Goal: Find specific page/section: Find specific page/section

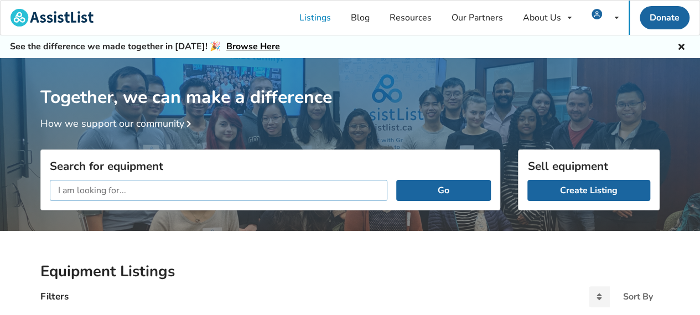
click at [231, 188] on input "text" at bounding box center [219, 190] width 338 height 21
type input "hip"
click at [396, 180] on button "Go" at bounding box center [443, 190] width 95 height 21
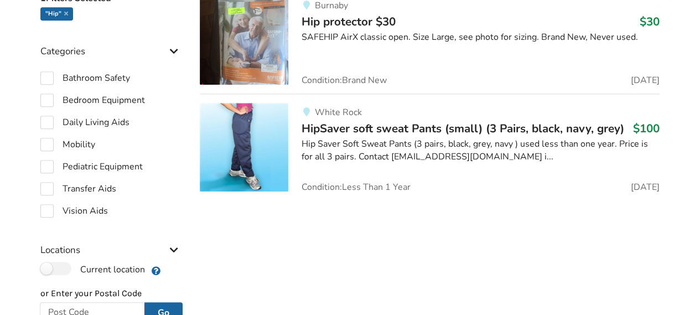
scroll to position [277, 0]
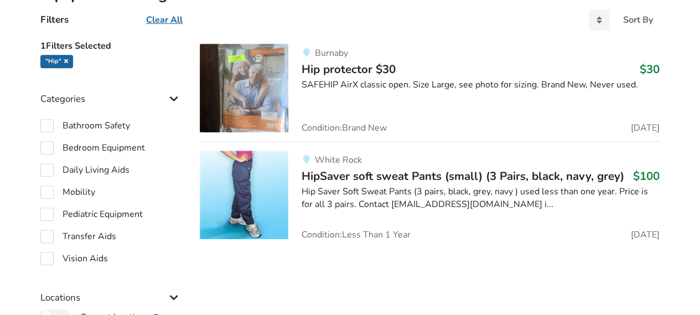
click at [65, 60] on icon at bounding box center [66, 61] width 4 height 6
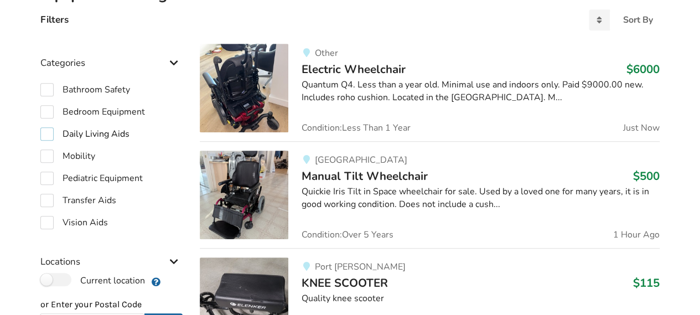
click at [49, 132] on label "Daily Living Aids" at bounding box center [84, 133] width 89 height 13
checkbox input "true"
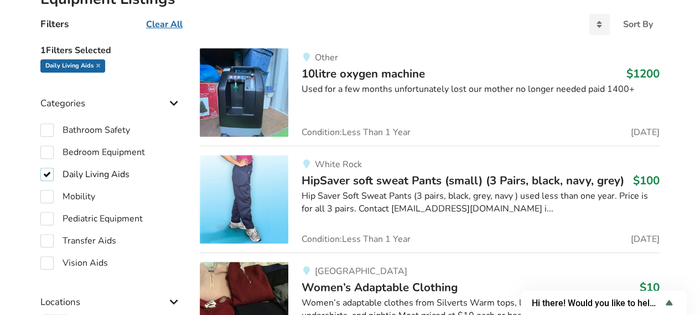
scroll to position [277, 0]
